Goal: Task Accomplishment & Management: Manage account settings

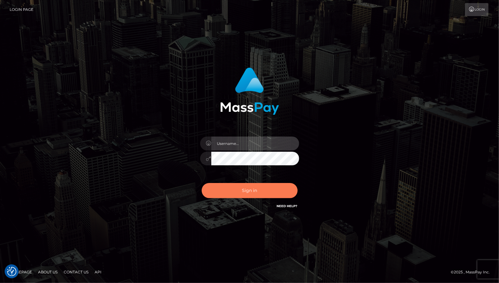
type input "cheli"
click at [260, 192] on button "Sign in" at bounding box center [250, 190] width 96 height 15
type input "cheli"
click at [245, 191] on button "Sign in" at bounding box center [250, 190] width 96 height 15
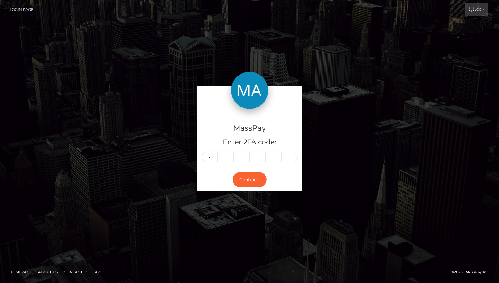
type input "3"
type input "2"
type input "0"
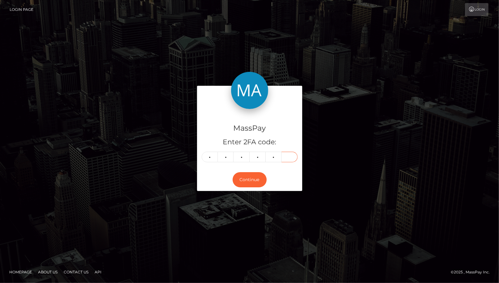
type input "8"
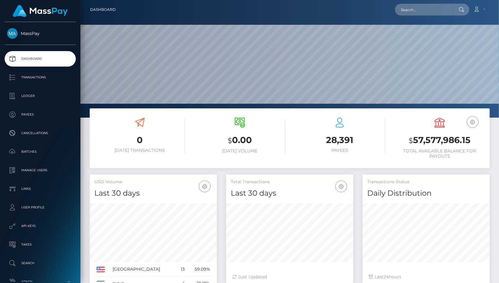
scroll to position [110, 127]
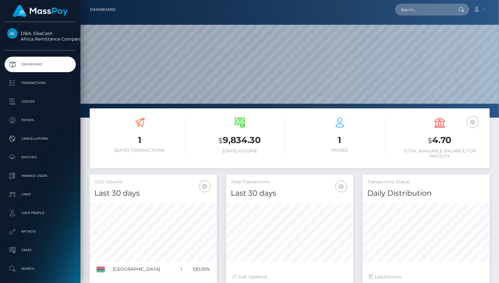
scroll to position [110, 127]
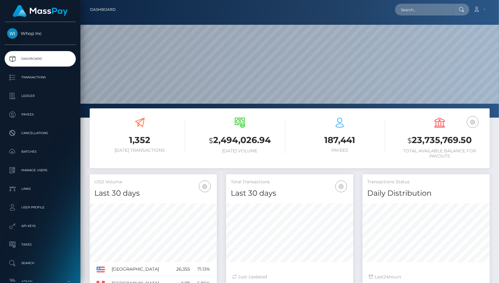
scroll to position [110, 127]
